Goal: Navigation & Orientation: Find specific page/section

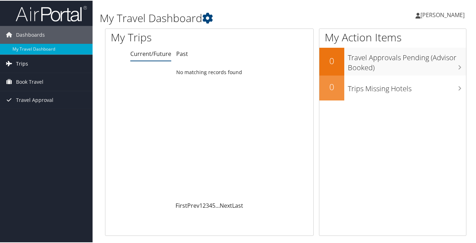
click at [71, 67] on link "Trips" at bounding box center [46, 63] width 92 height 18
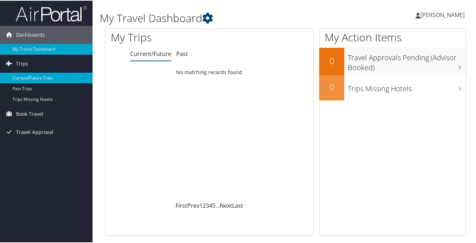
click at [29, 76] on link "Current/Future Trips" at bounding box center [46, 77] width 92 height 11
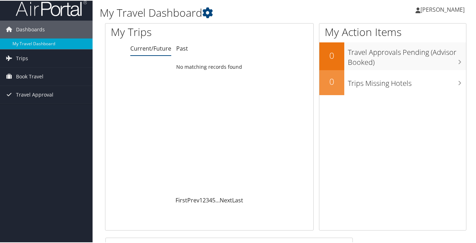
scroll to position [7, 0]
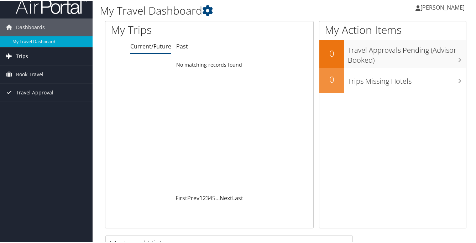
click at [55, 54] on link "Trips" at bounding box center [46, 56] width 92 height 18
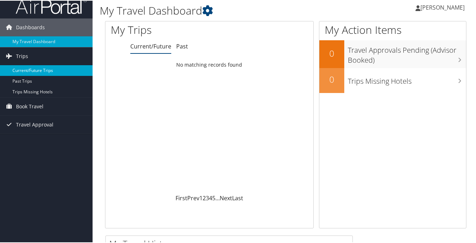
click at [43, 69] on link "Current/Future Trips" at bounding box center [46, 69] width 92 height 11
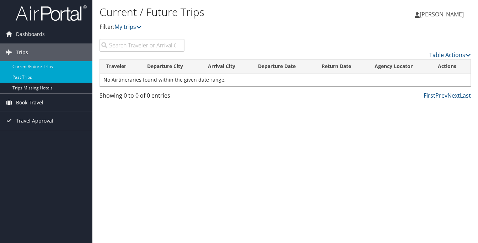
click at [55, 78] on link "Past Trips" at bounding box center [46, 77] width 92 height 11
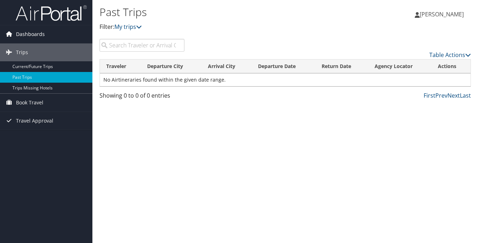
click at [2, 42] on link "Dashboards" at bounding box center [46, 34] width 92 height 18
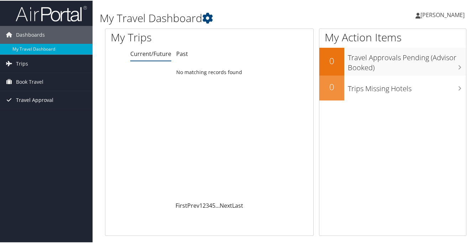
click at [54, 99] on link "Travel Approval" at bounding box center [46, 99] width 92 height 18
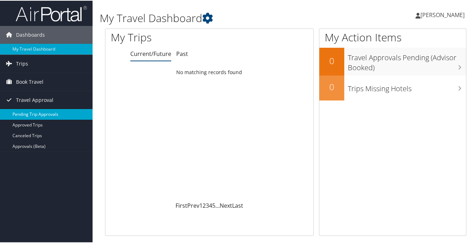
click at [51, 115] on link "Pending Trip Approvals" at bounding box center [46, 113] width 92 height 11
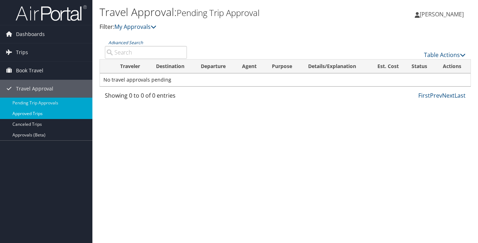
click at [76, 112] on link "Approved Trips" at bounding box center [46, 113] width 92 height 11
